Goal: Information Seeking & Learning: Learn about a topic

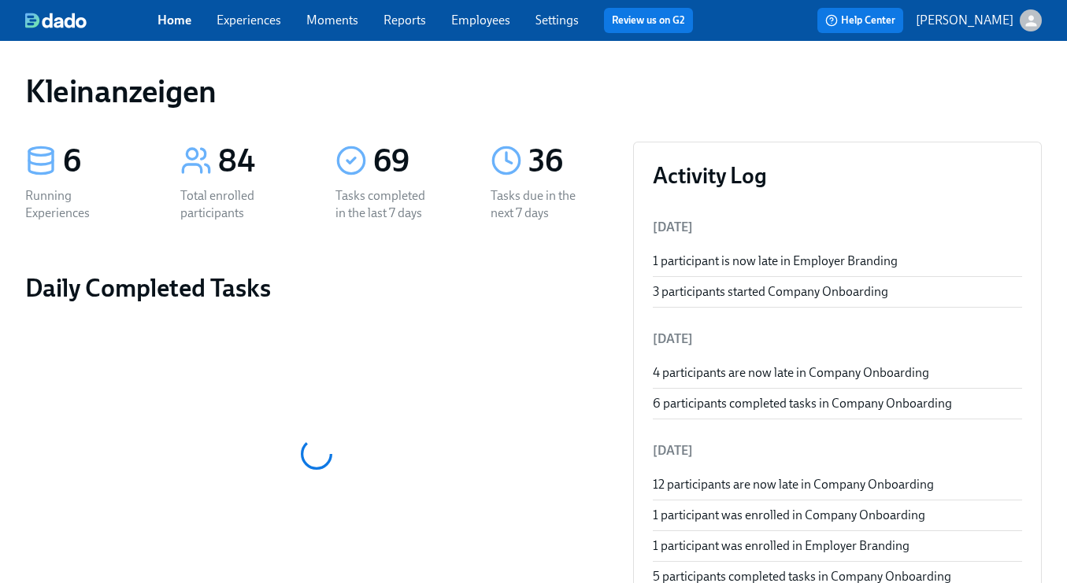
click at [466, 27] on link "Employees" at bounding box center [480, 20] width 59 height 15
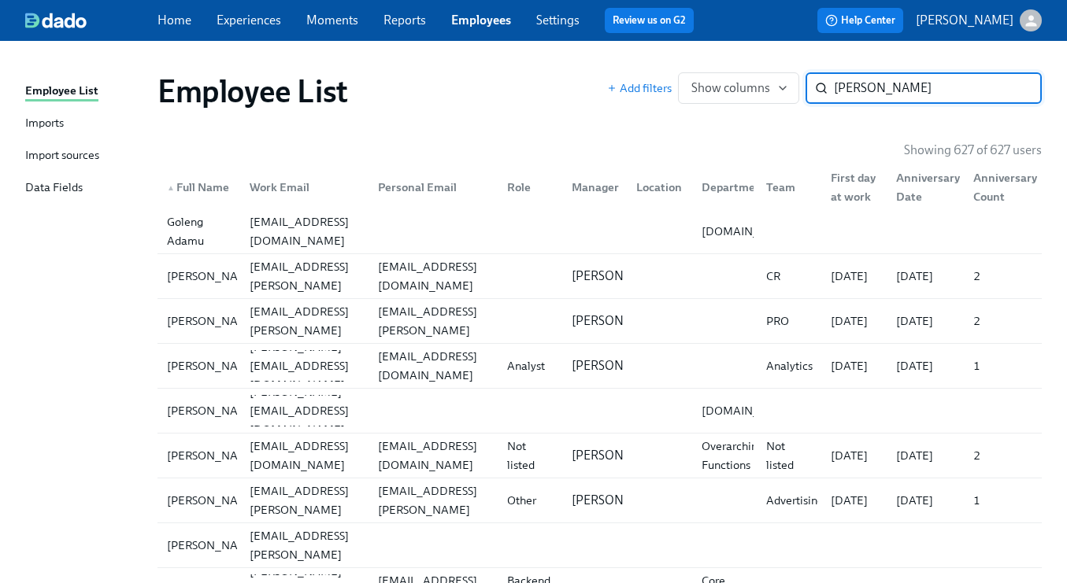
type input "[PERSON_NAME]"
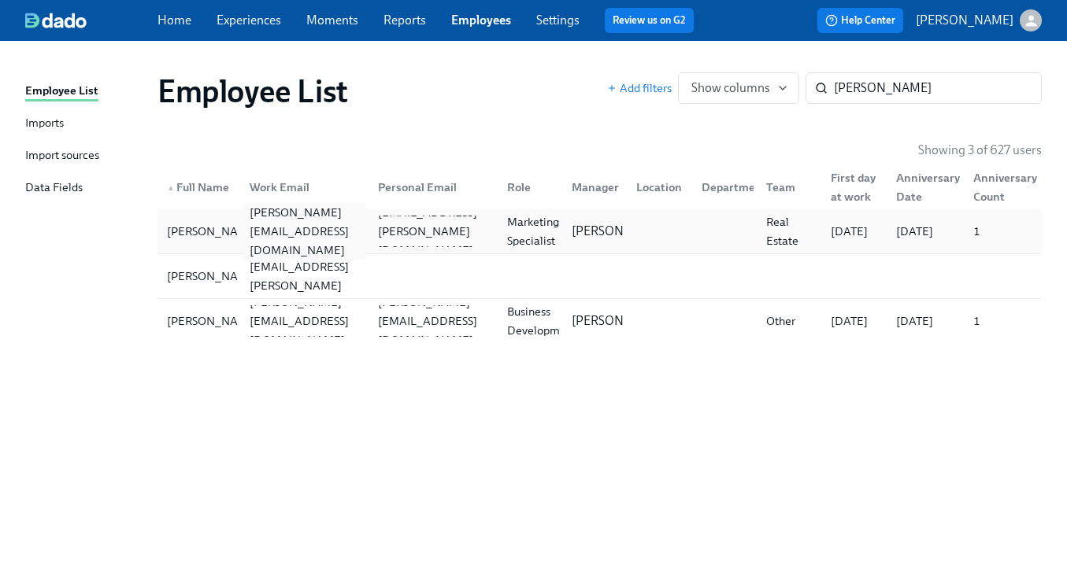
click at [352, 229] on div "[PERSON_NAME][EMAIL_ADDRESS][DOMAIN_NAME]" at bounding box center [304, 231] width 122 height 57
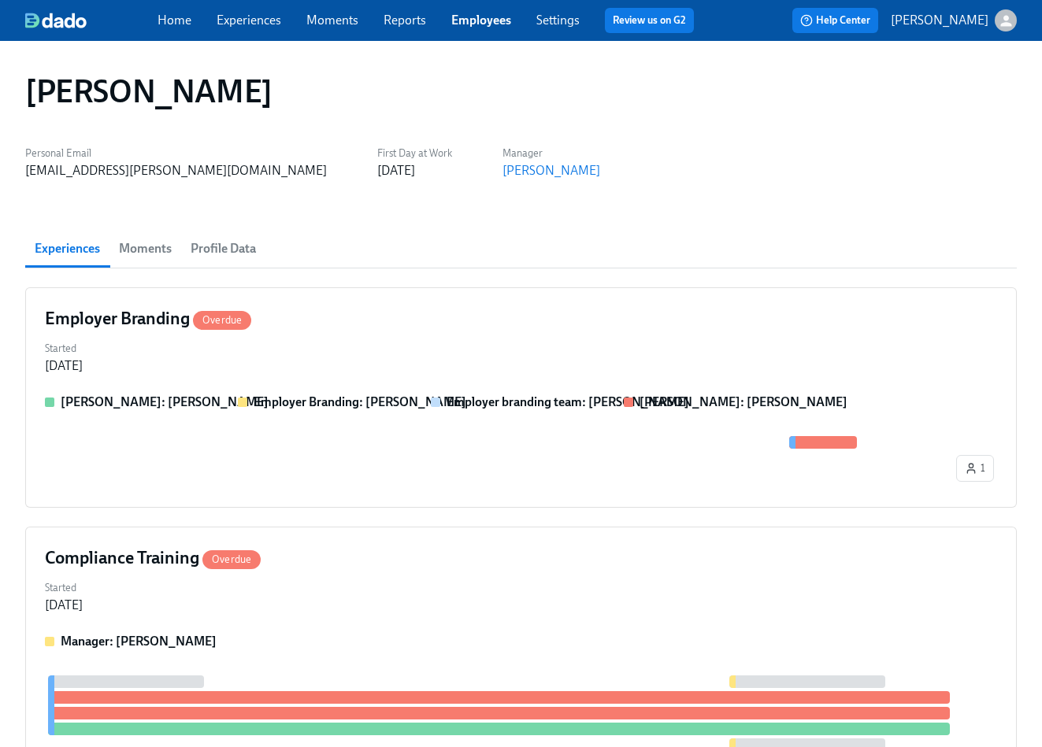
click at [463, 17] on link "Employees" at bounding box center [481, 20] width 60 height 15
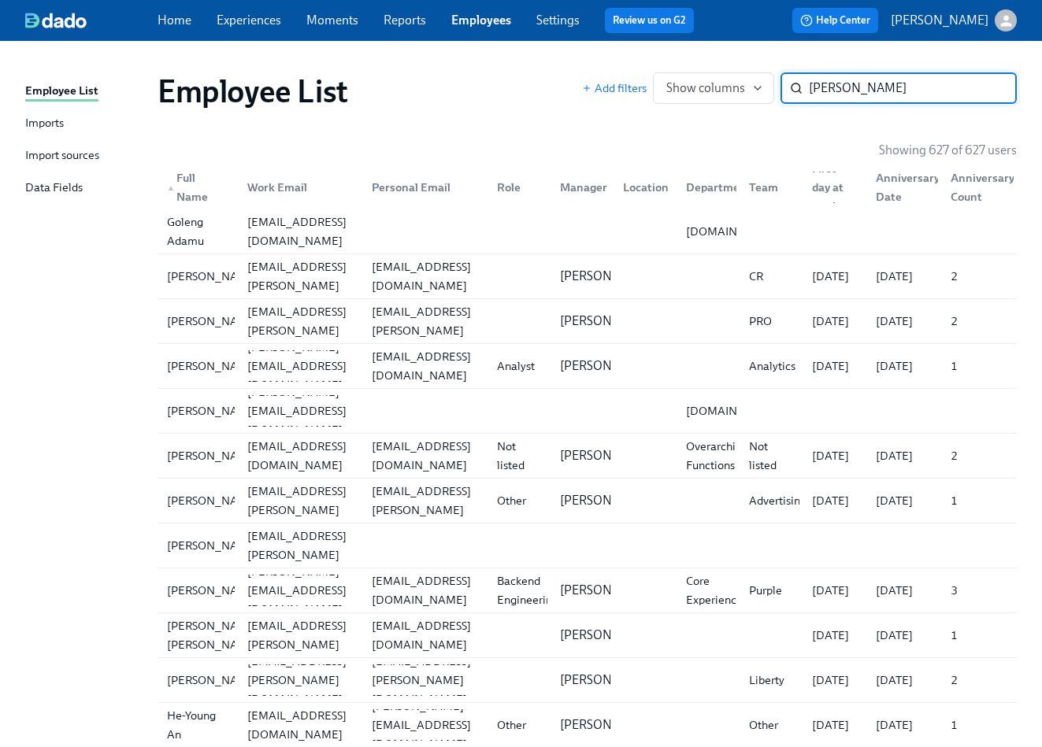
type input "[PERSON_NAME]"
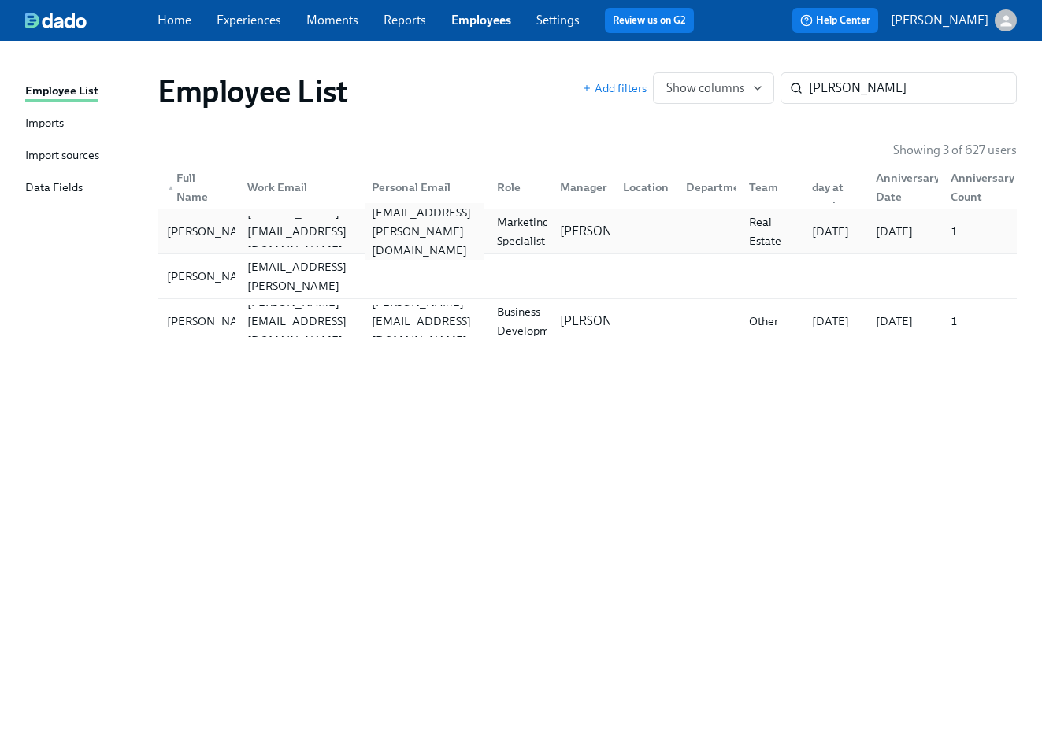
click at [443, 233] on div "[EMAIL_ADDRESS][PERSON_NAME][DOMAIN_NAME]" at bounding box center [424, 231] width 118 height 57
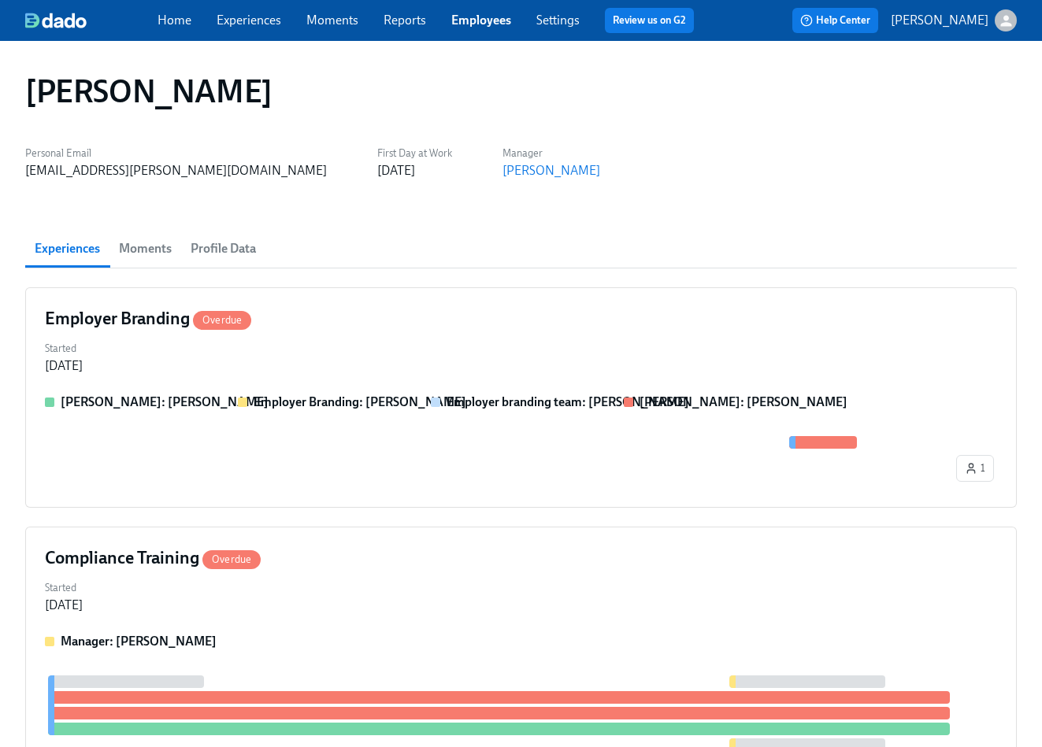
click at [157, 257] on span "Moments" at bounding box center [145, 249] width 53 height 22
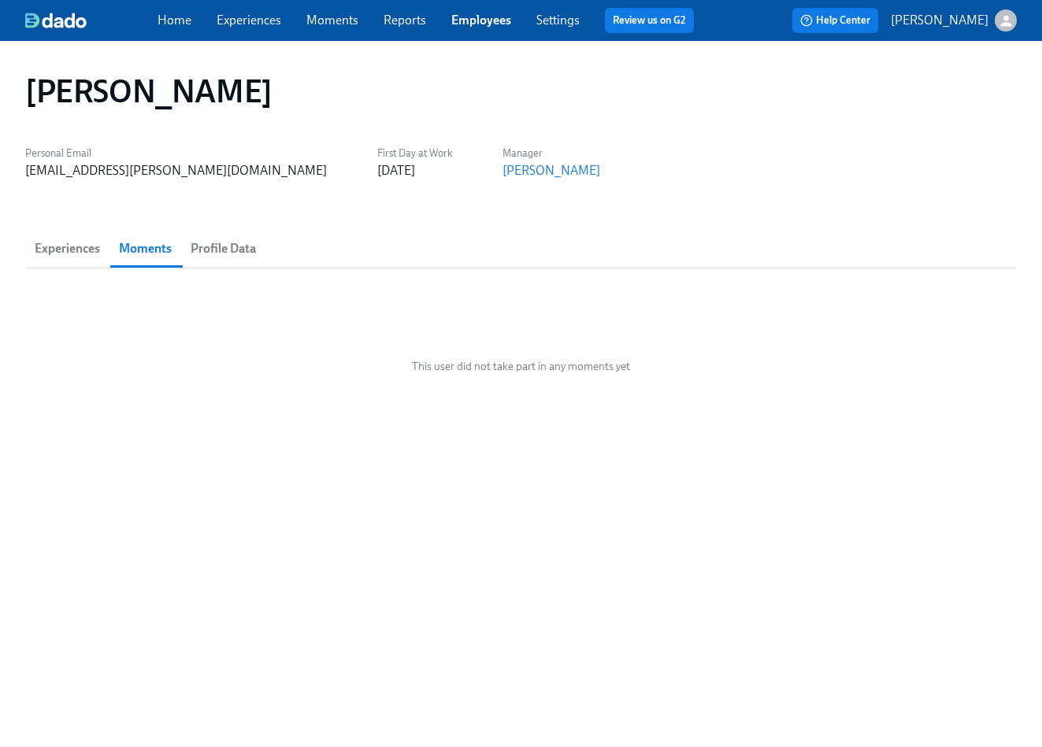
click at [238, 244] on span "Profile Data" at bounding box center [223, 249] width 65 height 22
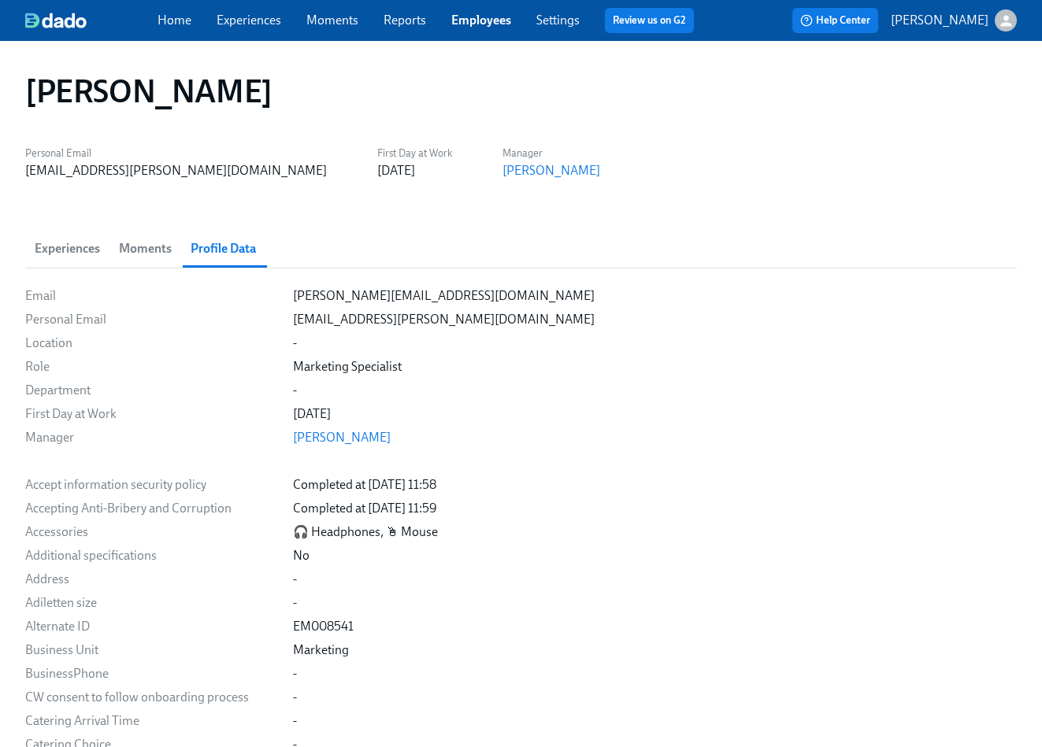
click at [83, 235] on button "Experiences" at bounding box center [67, 249] width 84 height 38
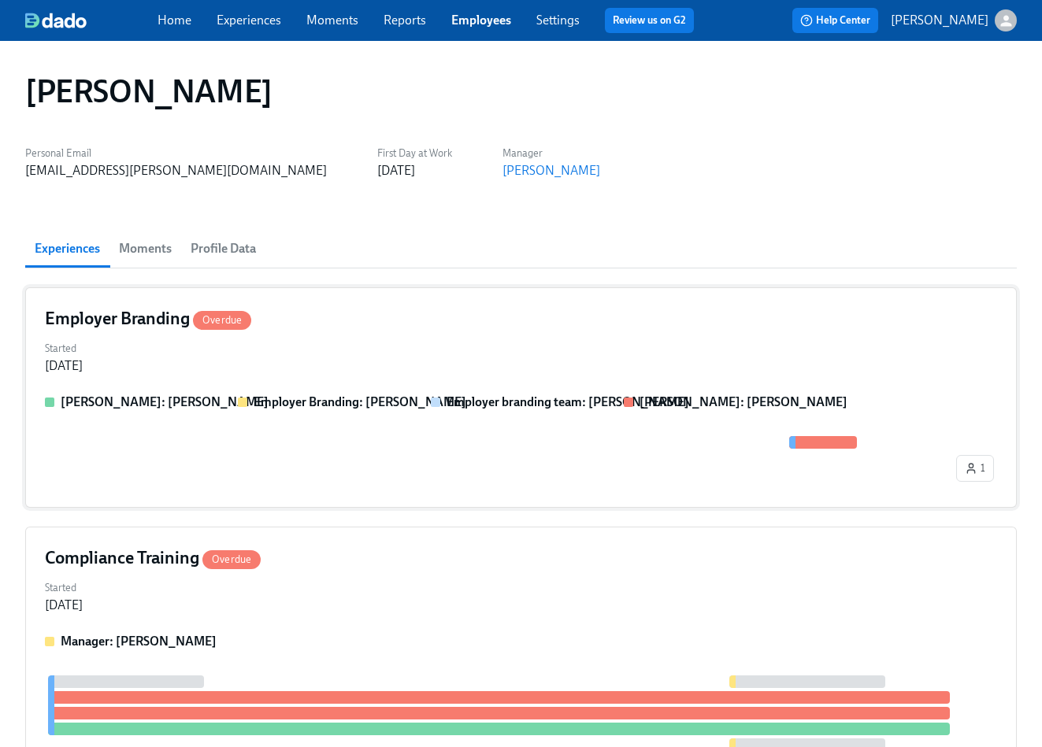
scroll to position [86, 0]
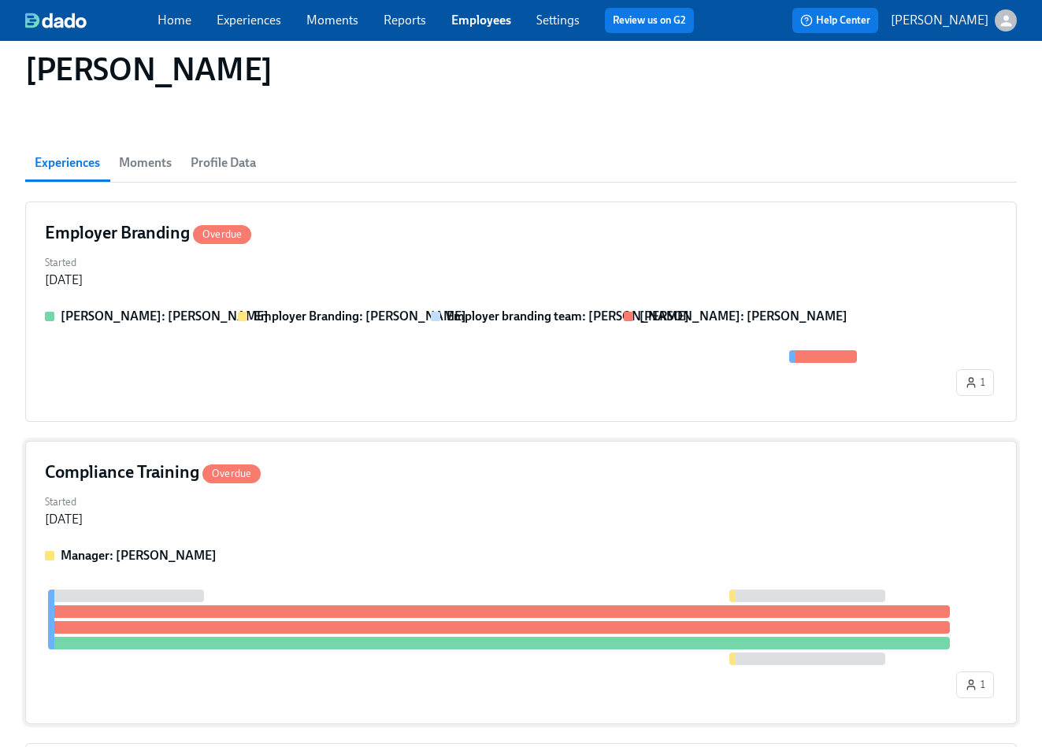
click at [810, 528] on div "Compliance Training Overdue Started [DATE] Manager: [PERSON_NAME] 1" at bounding box center [520, 582] width 991 height 283
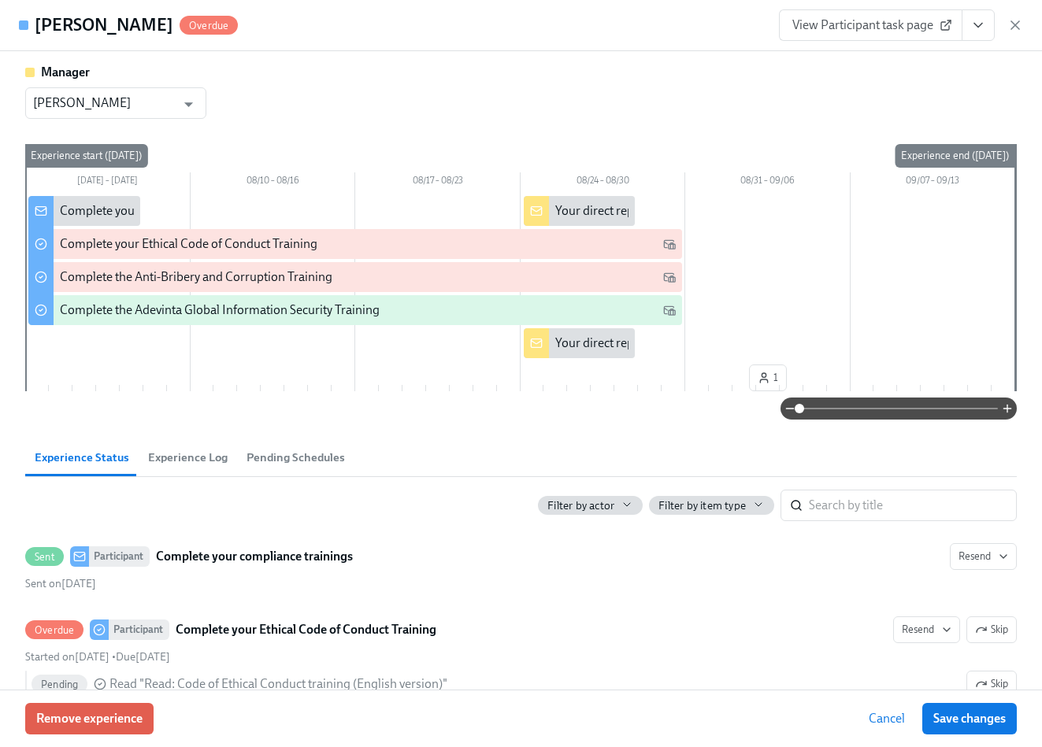
click at [886, 583] on span "Cancel" at bounding box center [886, 719] width 36 height 16
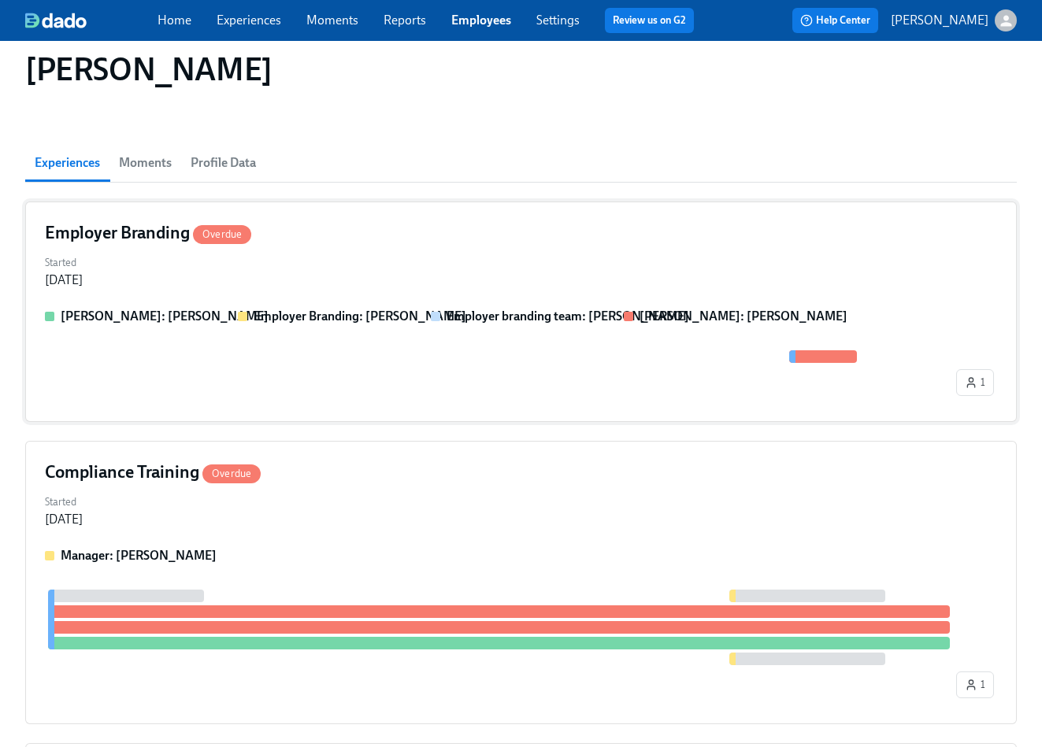
click at [540, 339] on div "[PERSON_NAME]: [PERSON_NAME] Employer Branding: [PERSON_NAME] Employer branding…" at bounding box center [521, 355] width 952 height 94
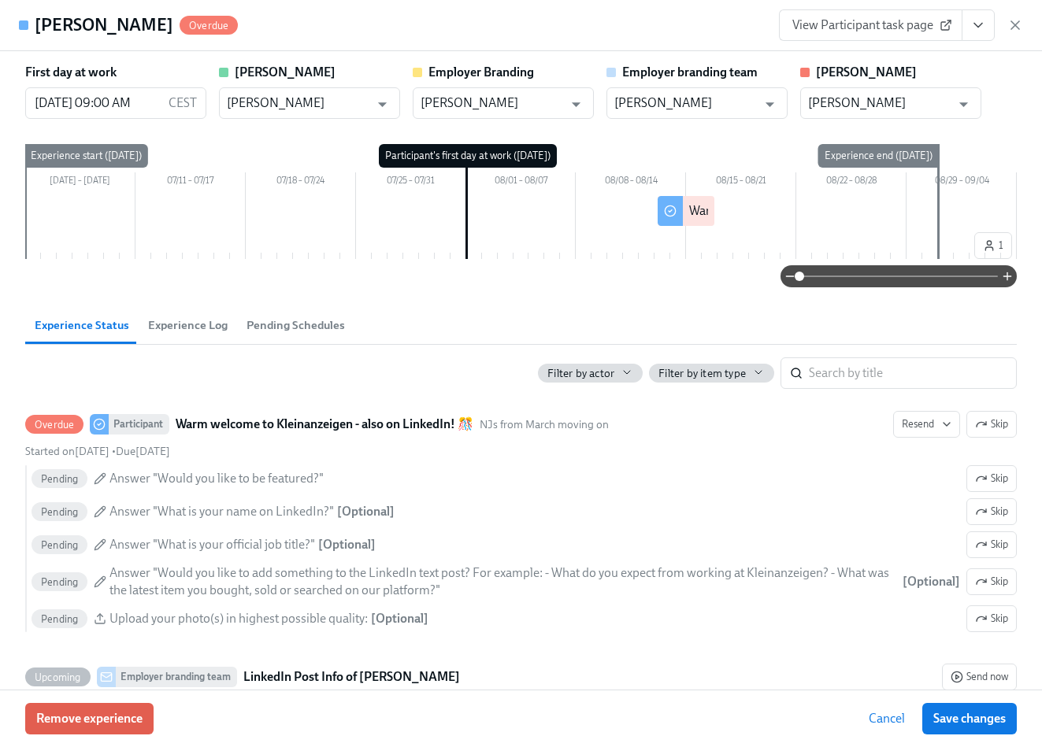
scroll to position [50, 0]
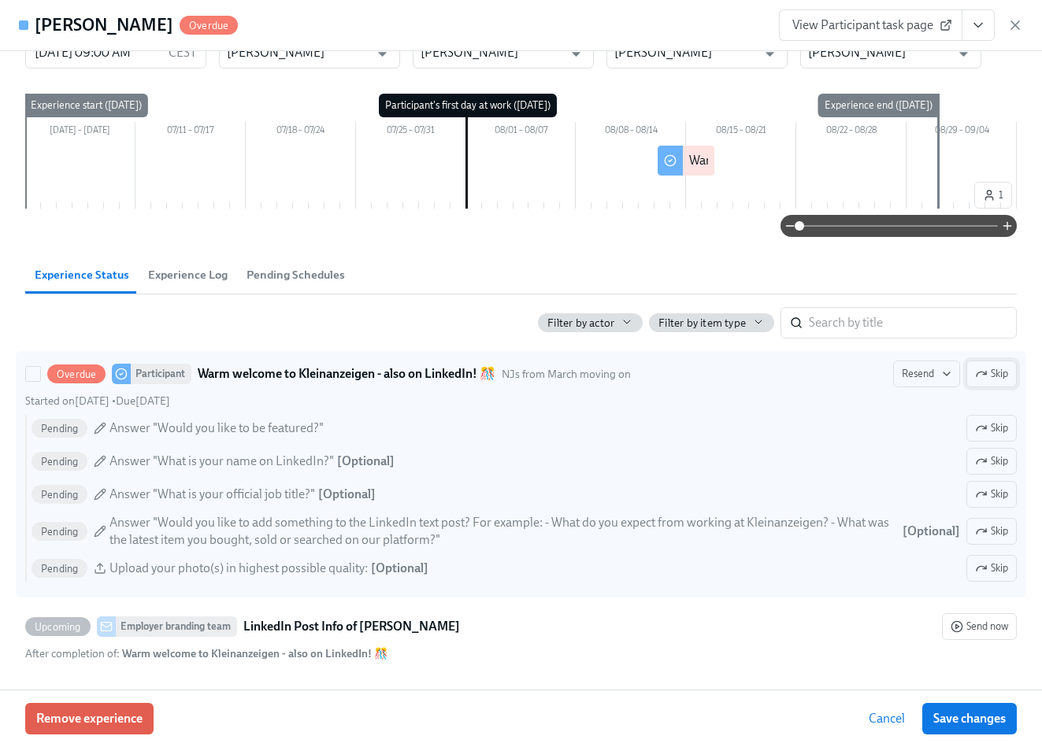
click at [997, 378] on span "Skip" at bounding box center [991, 374] width 33 height 16
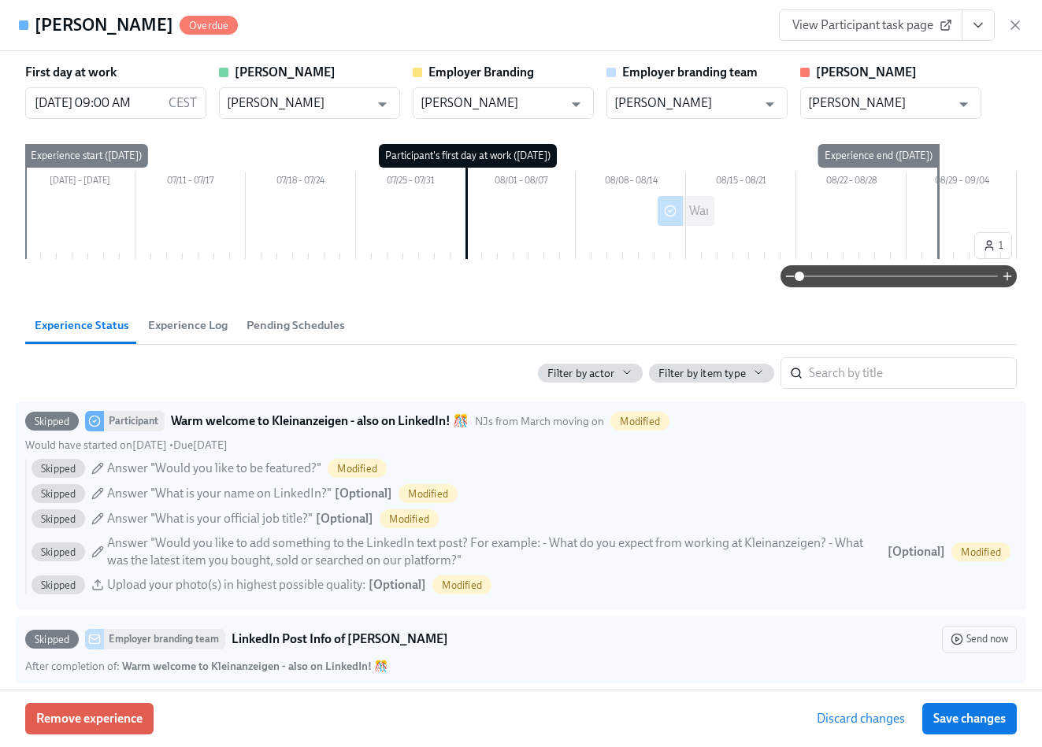
scroll to position [13, 0]
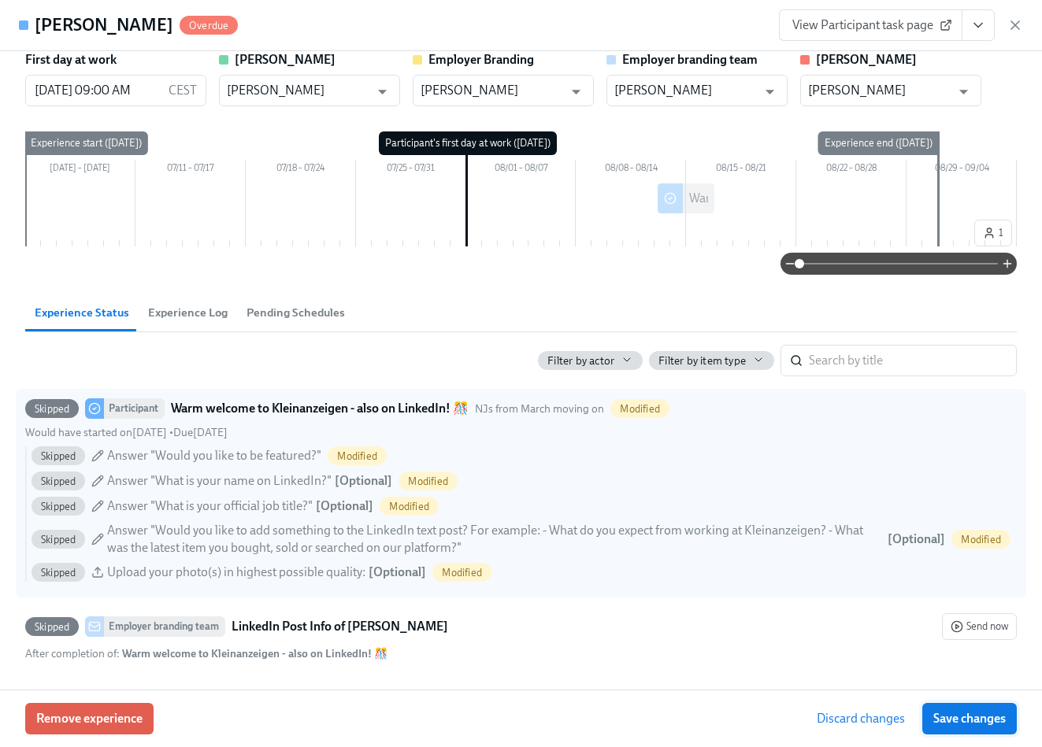
click at [983, 583] on span "Save changes" at bounding box center [969, 719] width 72 height 16
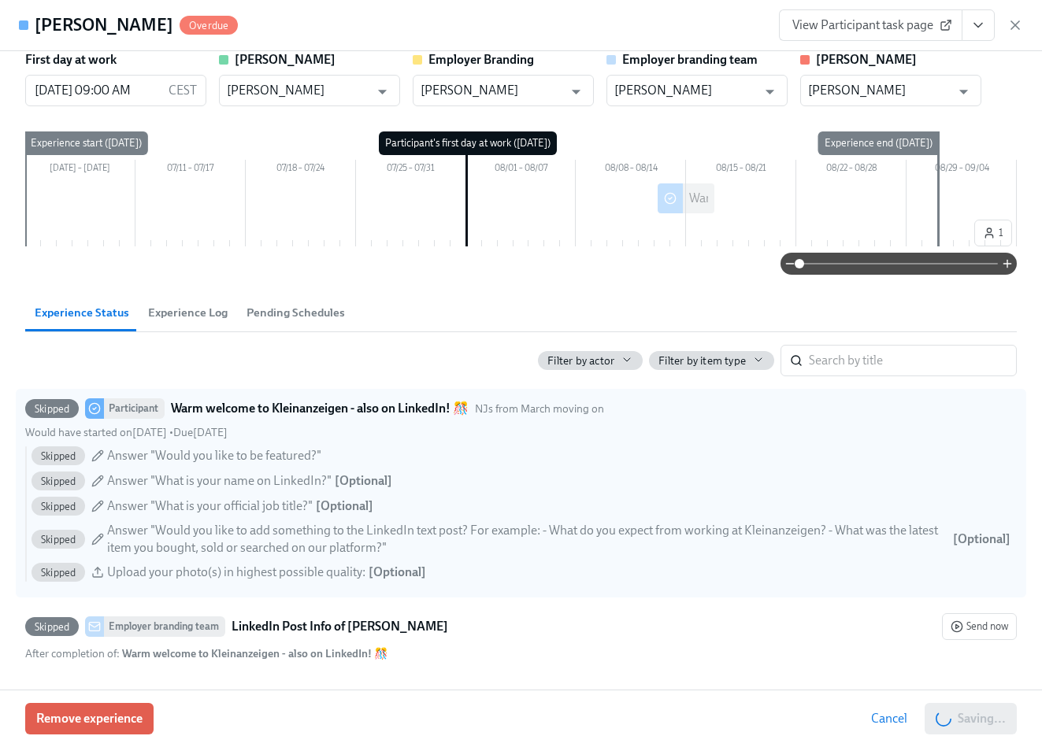
click at [196, 317] on span "Experience Log" at bounding box center [188, 313] width 80 height 18
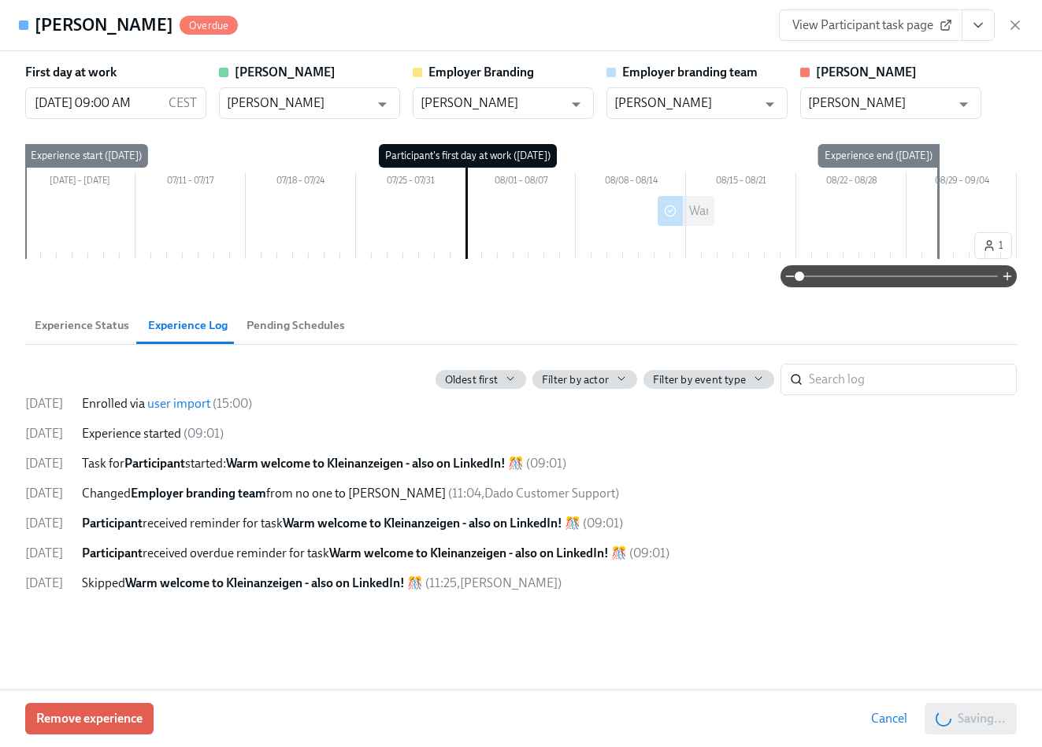
click at [299, 324] on span "Pending Schedules" at bounding box center [295, 325] width 98 height 18
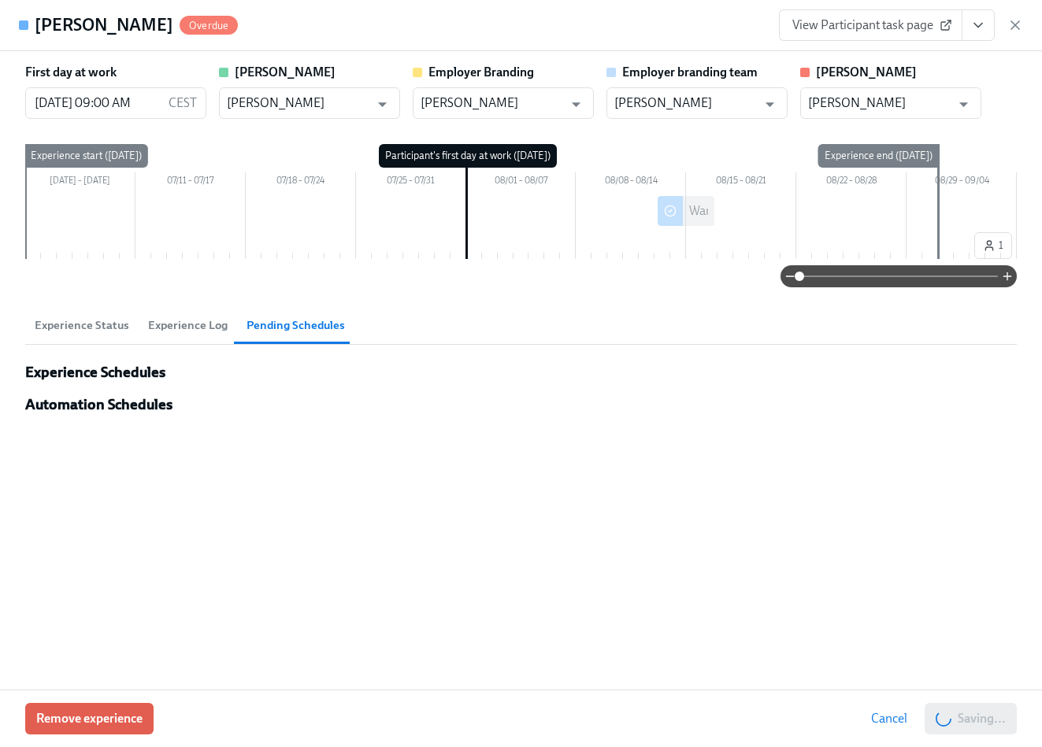
click at [111, 324] on span "Experience Status" at bounding box center [82, 325] width 94 height 18
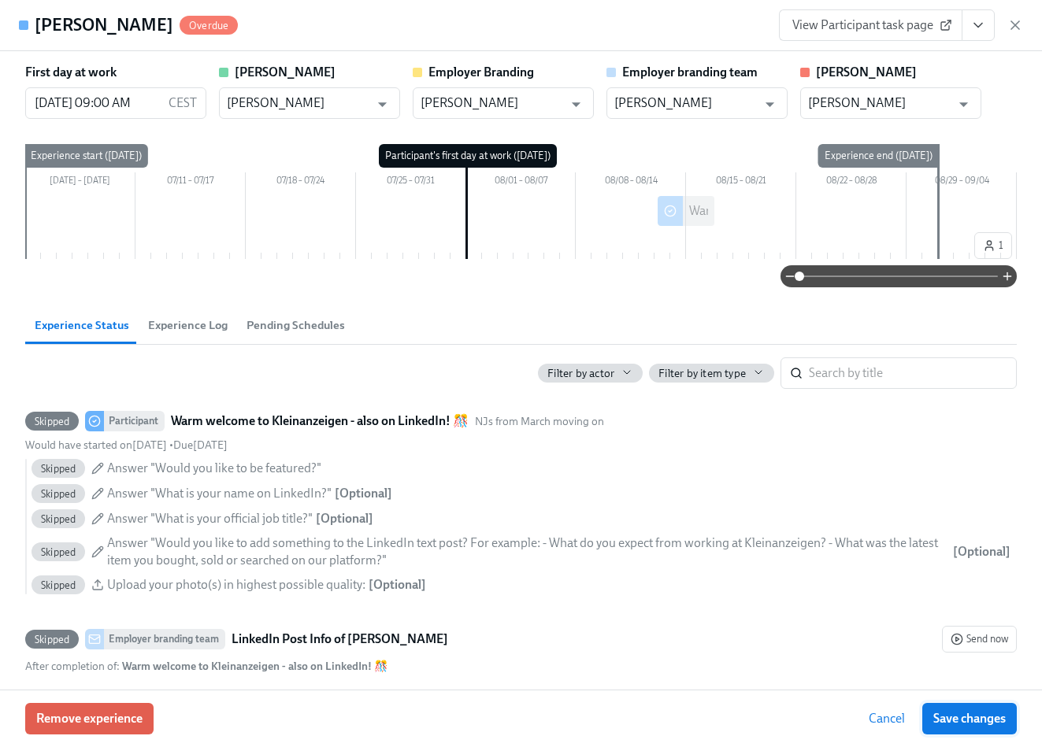
drag, startPoint x: 1029, startPoint y: 730, endPoint x: 990, endPoint y: 724, distance: 39.7
click at [1009, 583] on div "Remove experience Cancel Save changes" at bounding box center [521, 718] width 1042 height 57
click at [990, 583] on span "Save changes" at bounding box center [969, 719] width 72 height 16
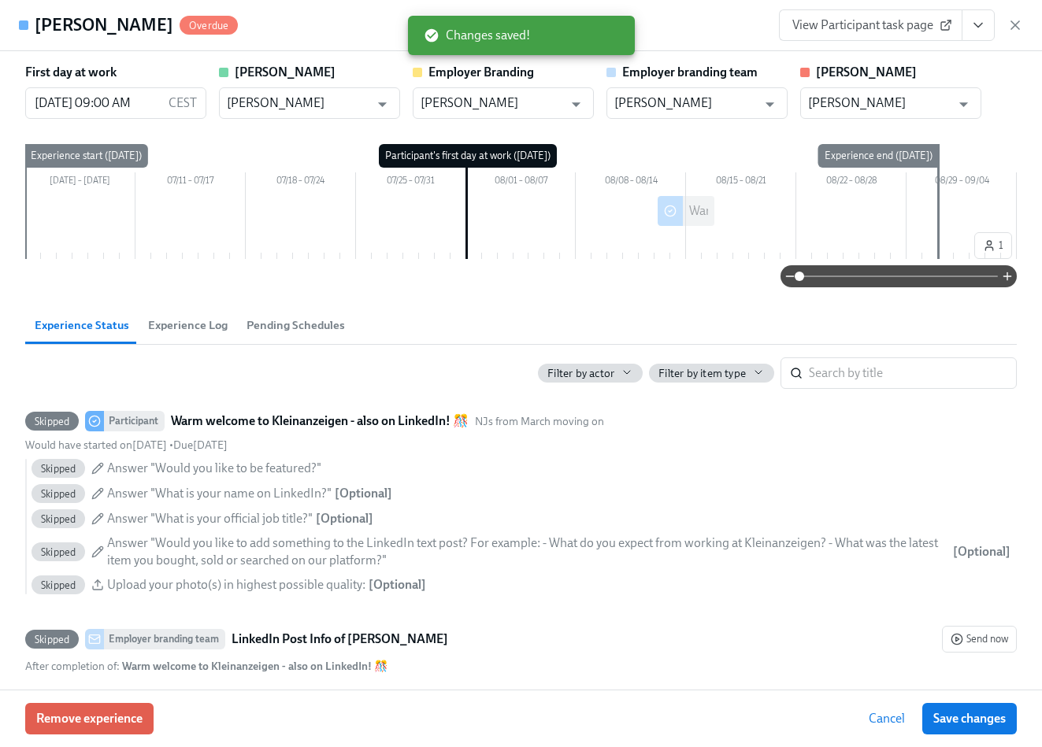
click at [139, 26] on h4 "[PERSON_NAME]" at bounding box center [104, 25] width 139 height 24
click at [864, 22] on span "View Participant task page" at bounding box center [870, 25] width 157 height 16
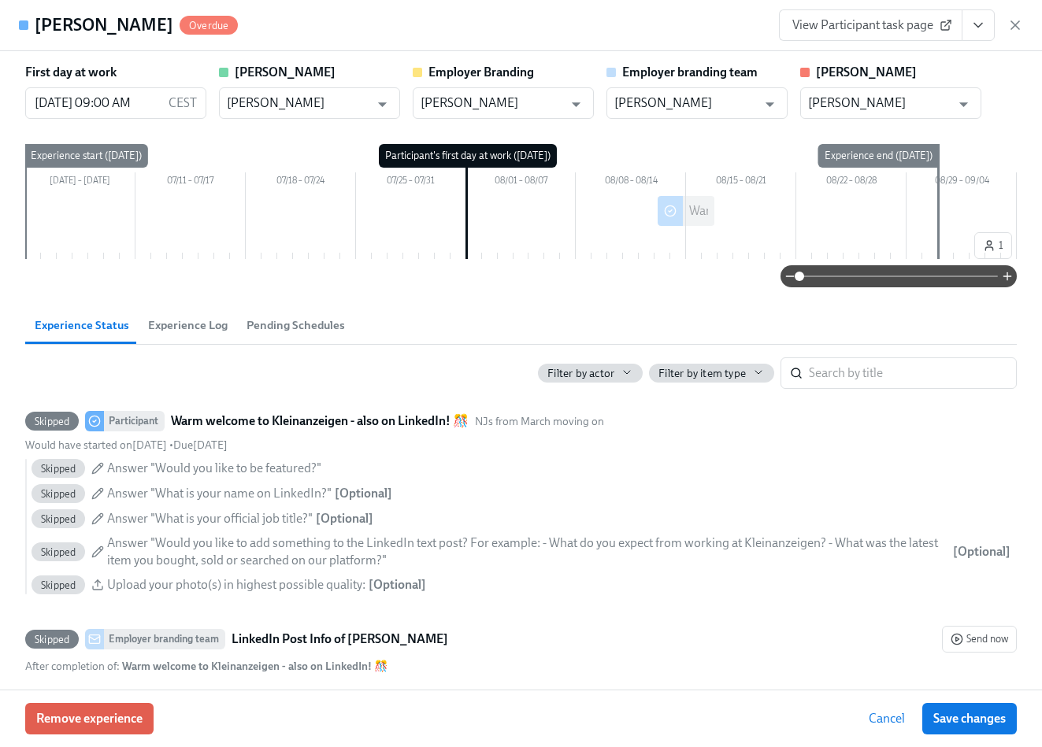
click at [95, 26] on h4 "[PERSON_NAME]" at bounding box center [104, 25] width 139 height 24
click at [975, 25] on icon "View task page" at bounding box center [978, 26] width 8 height 4
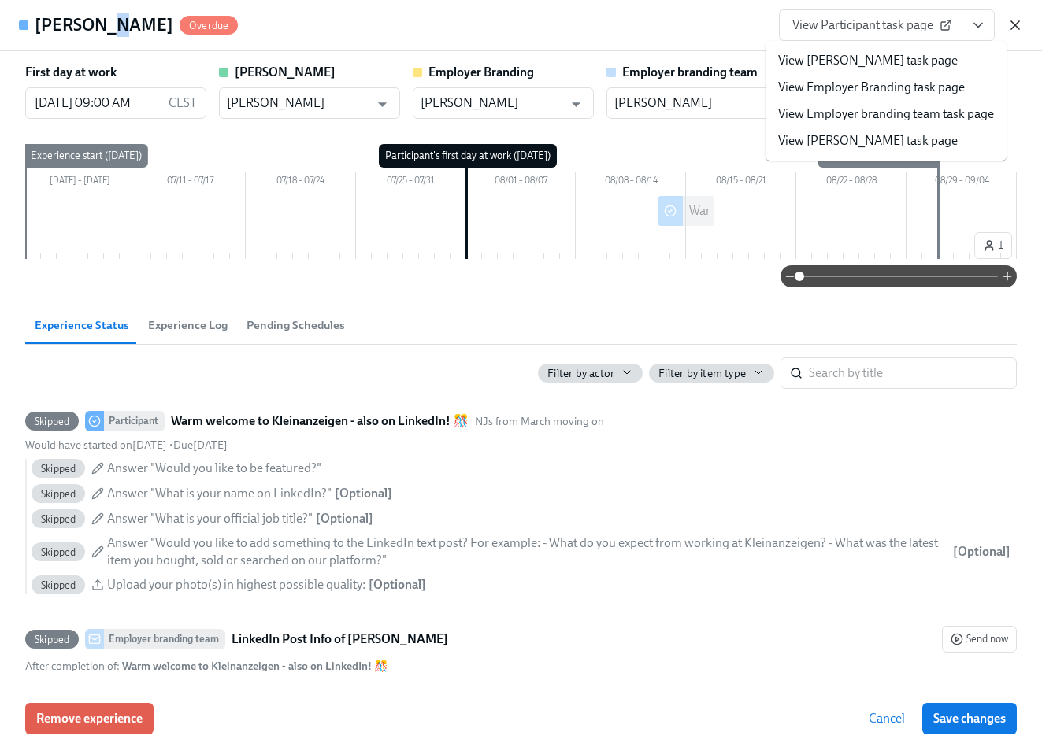
click at [1014, 22] on icon "button" at bounding box center [1015, 25] width 16 height 16
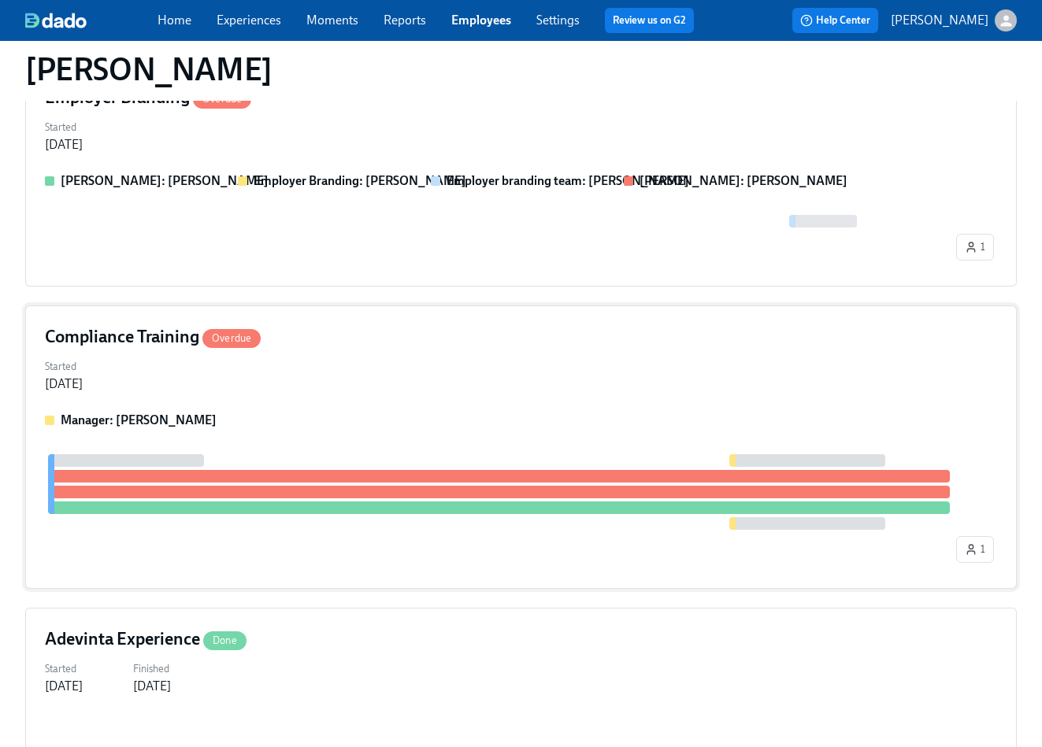
scroll to position [223, 0]
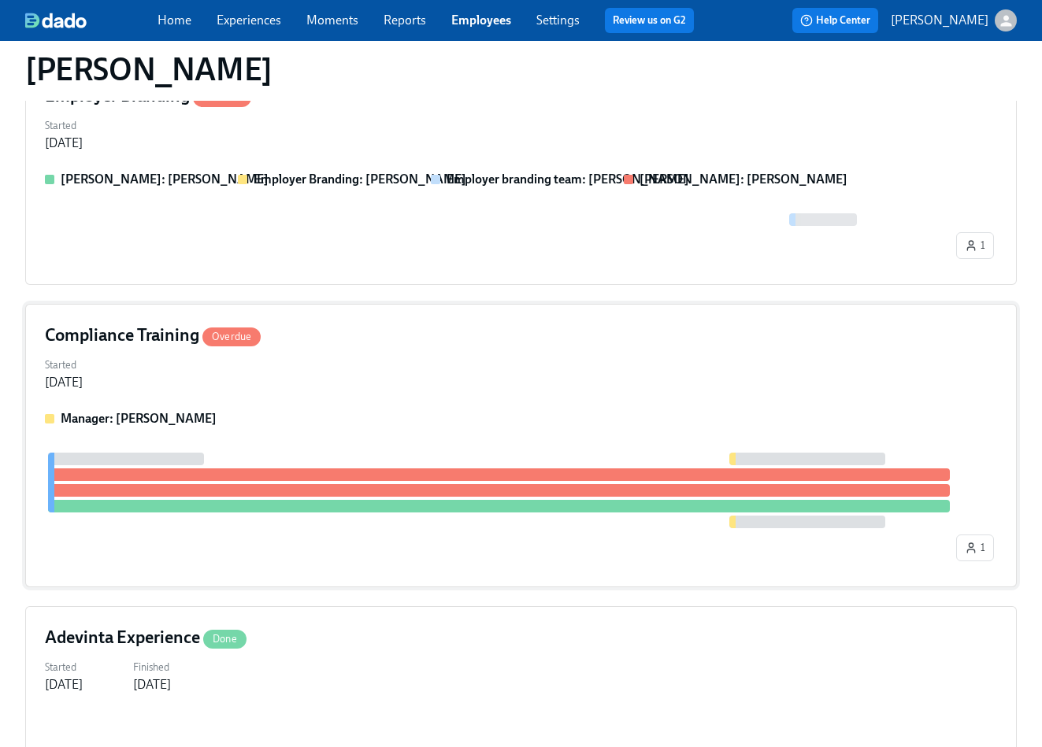
click at [535, 410] on div "Manager: [PERSON_NAME]" at bounding box center [521, 418] width 952 height 17
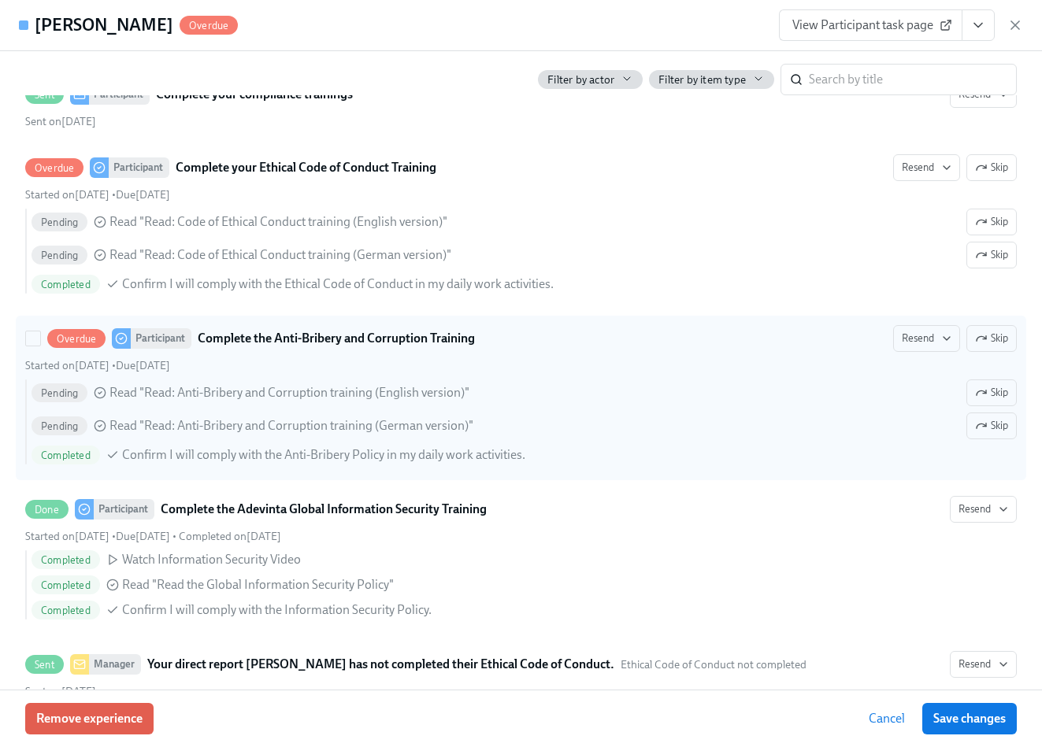
scroll to position [461, 0]
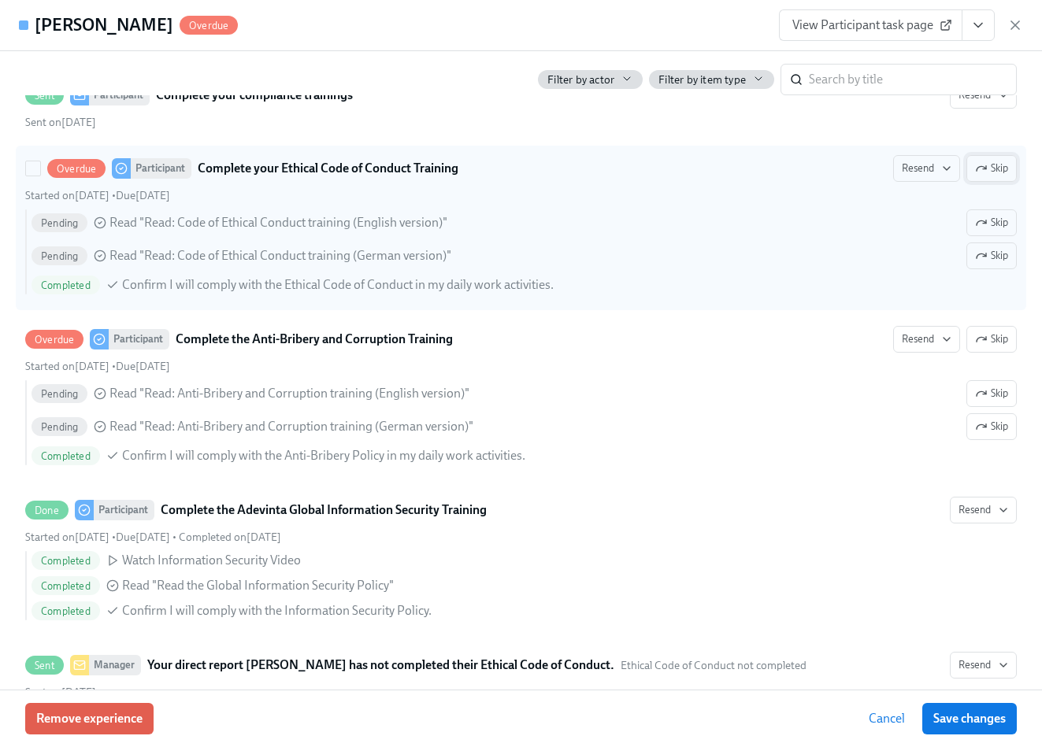
click at [991, 169] on span "Skip" at bounding box center [991, 169] width 33 height 16
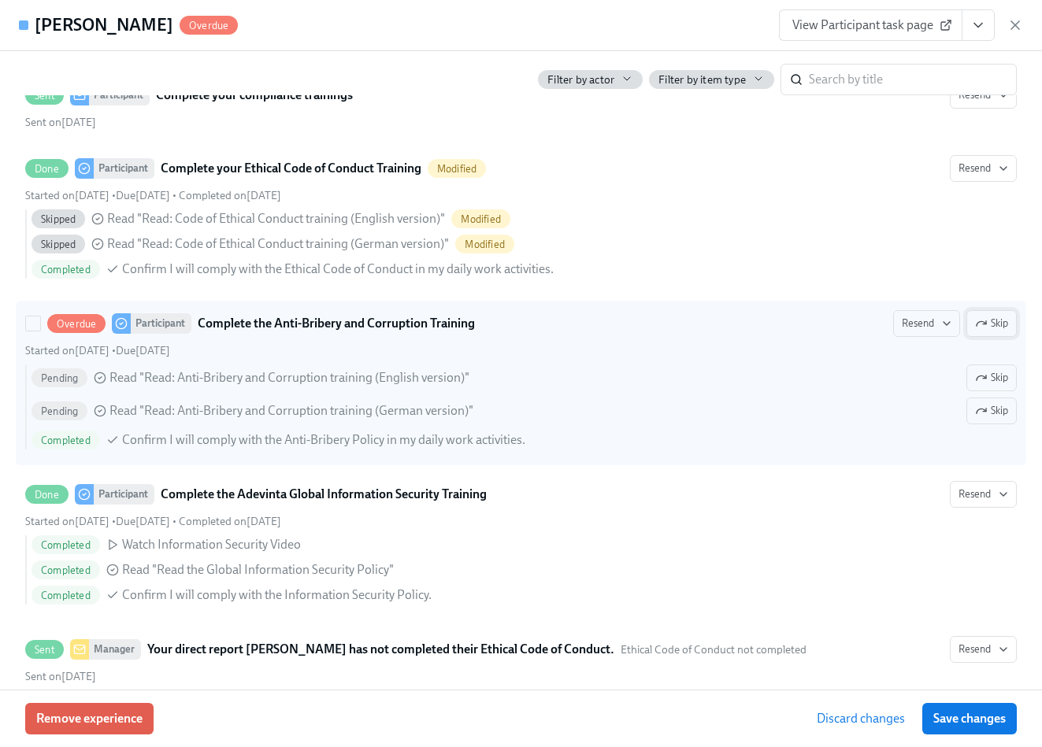
click at [991, 325] on span "Skip" at bounding box center [991, 324] width 33 height 16
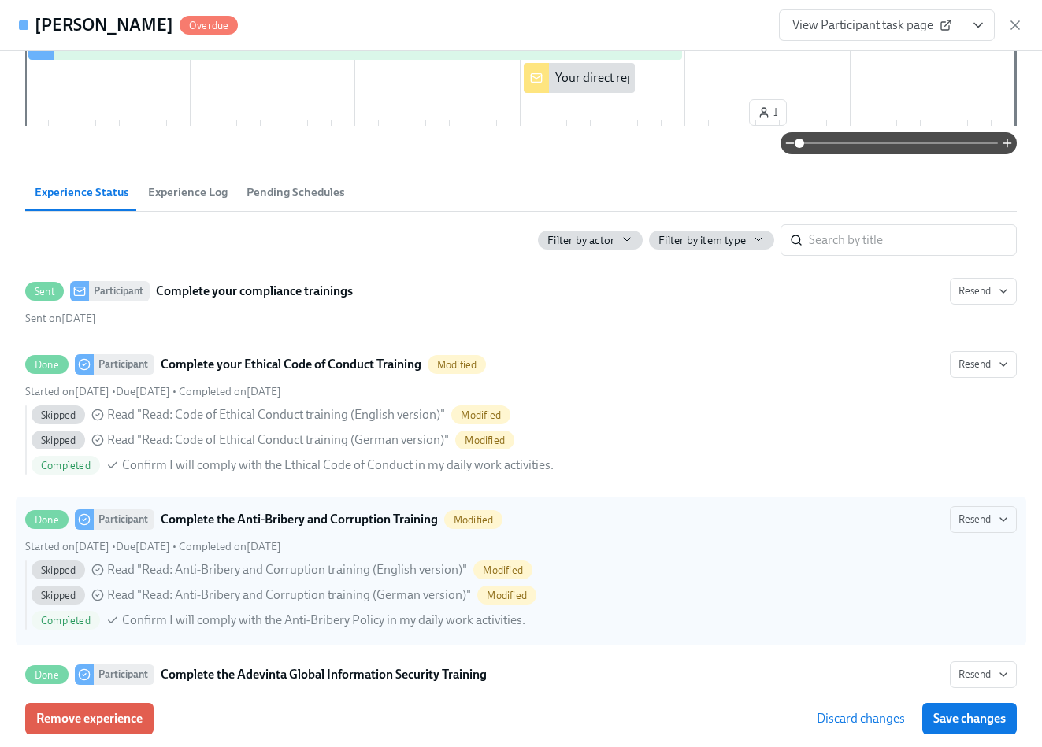
scroll to position [0, 0]
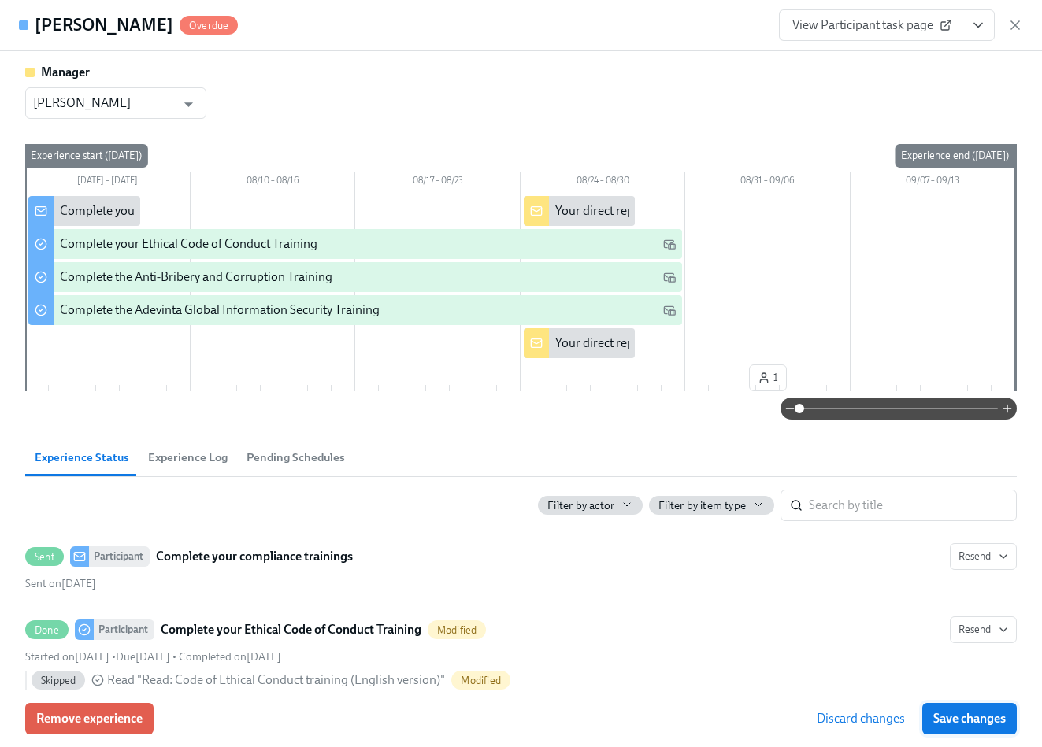
click at [994, 583] on span "Save changes" at bounding box center [969, 719] width 72 height 16
click at [704, 95] on div "Manager [PERSON_NAME] ​" at bounding box center [520, 91] width 991 height 55
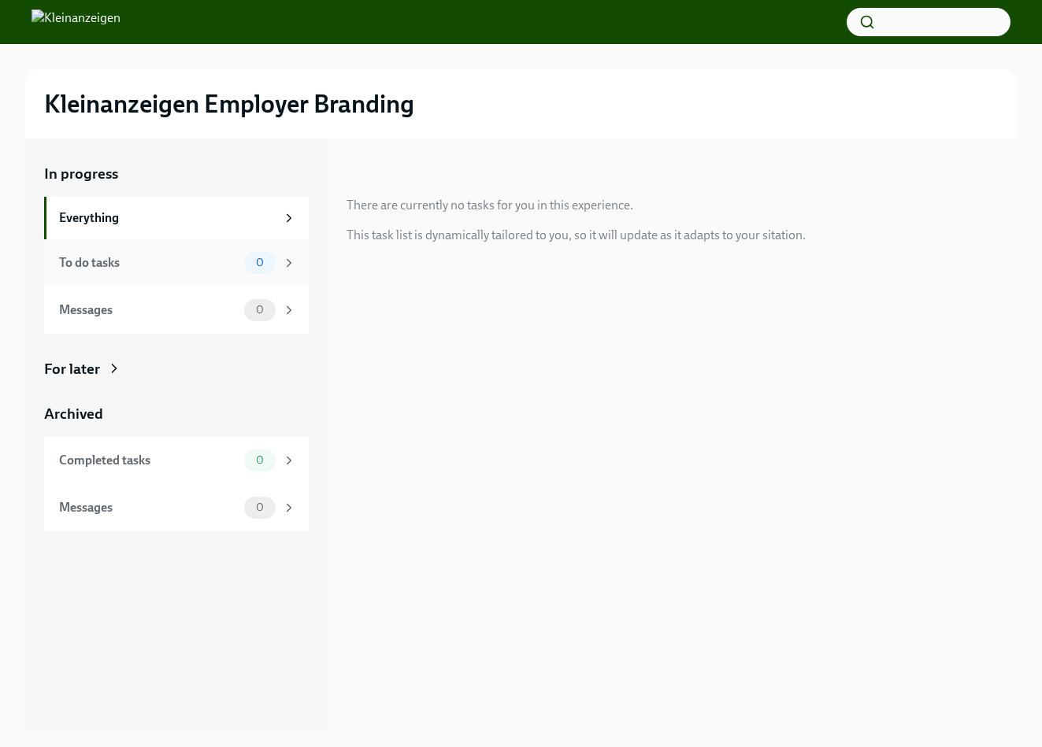
click at [208, 258] on div "To do tasks" at bounding box center [148, 262] width 179 height 17
click at [189, 306] on div "Messages" at bounding box center [148, 310] width 179 height 17
click at [183, 213] on div "Everything" at bounding box center [167, 217] width 217 height 17
click at [171, 269] on div "To do tasks" at bounding box center [148, 262] width 179 height 17
click at [172, 307] on div "Messages" at bounding box center [148, 310] width 179 height 17
